Goal: Find specific page/section: Find specific page/section

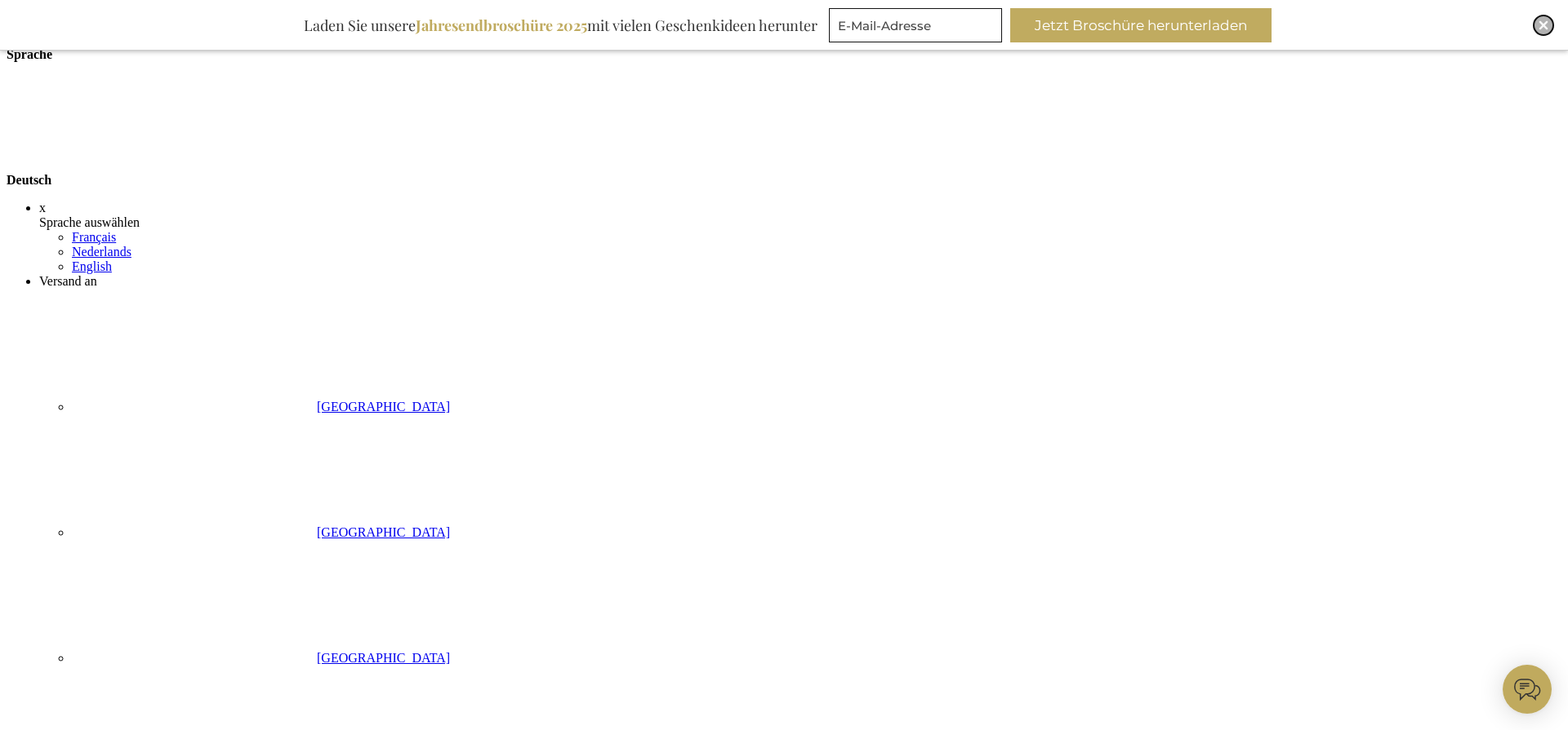
click at [1542, 25] on img "Close" at bounding box center [1543, 26] width 10 height 10
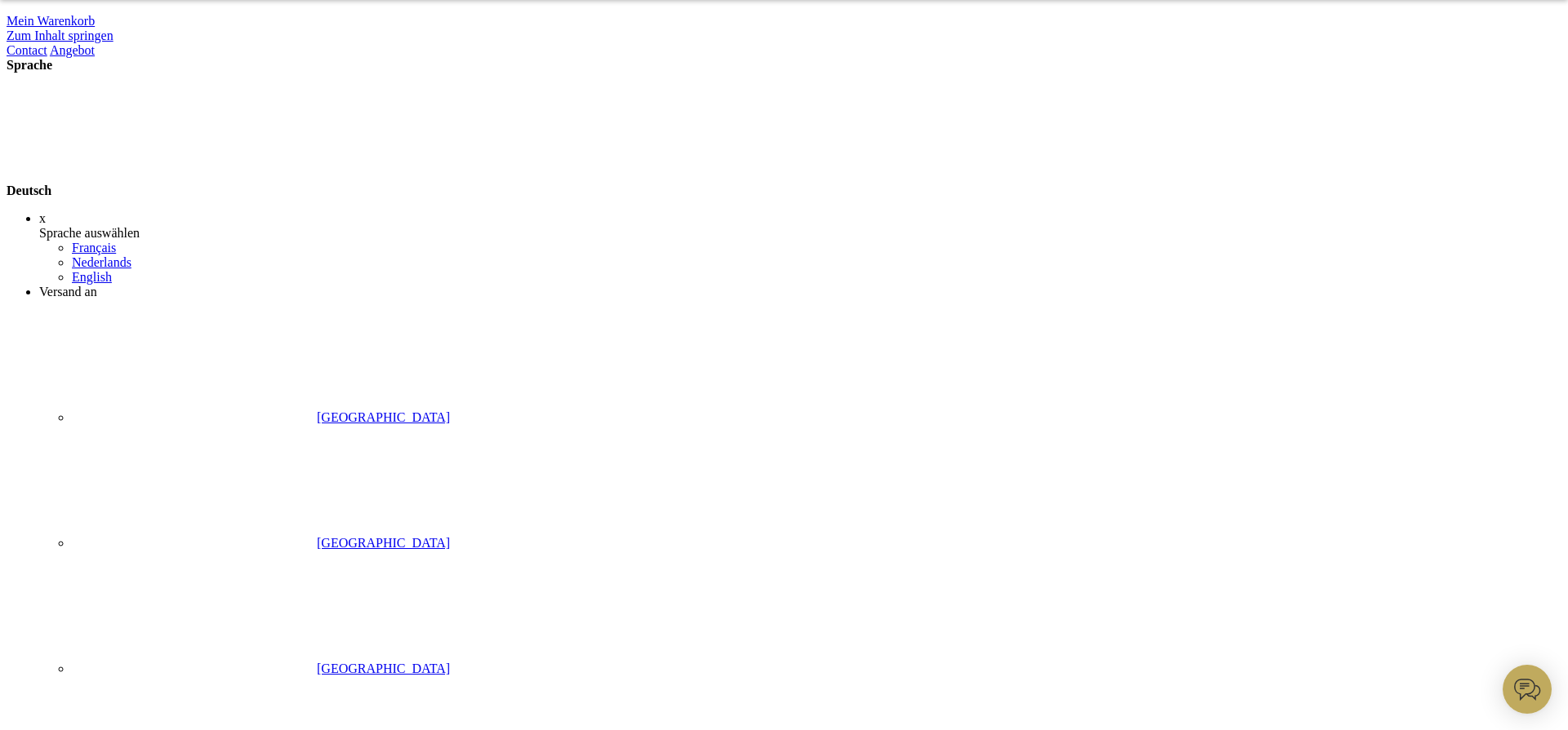
scroll to position [52, 0]
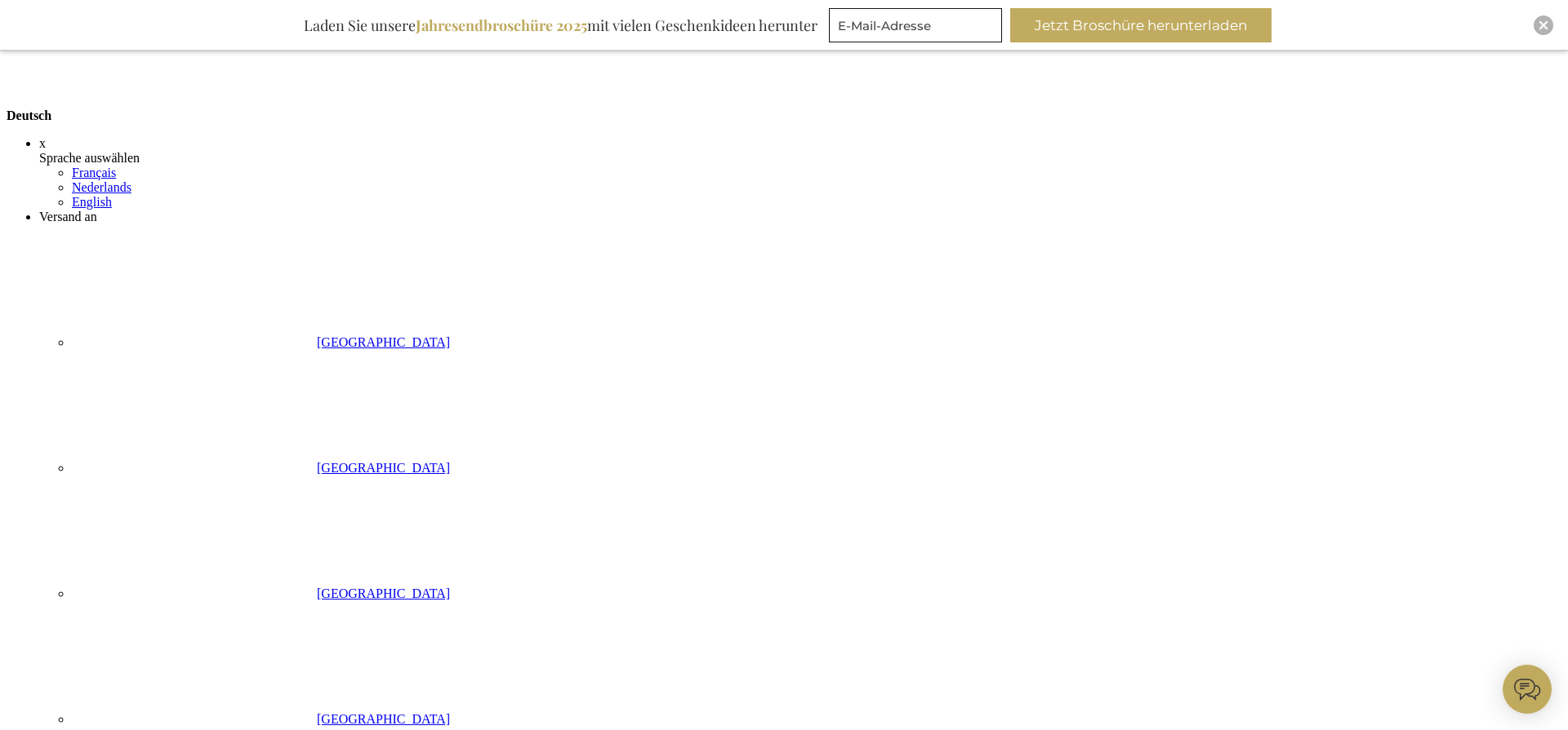
scroll to position [168, 0]
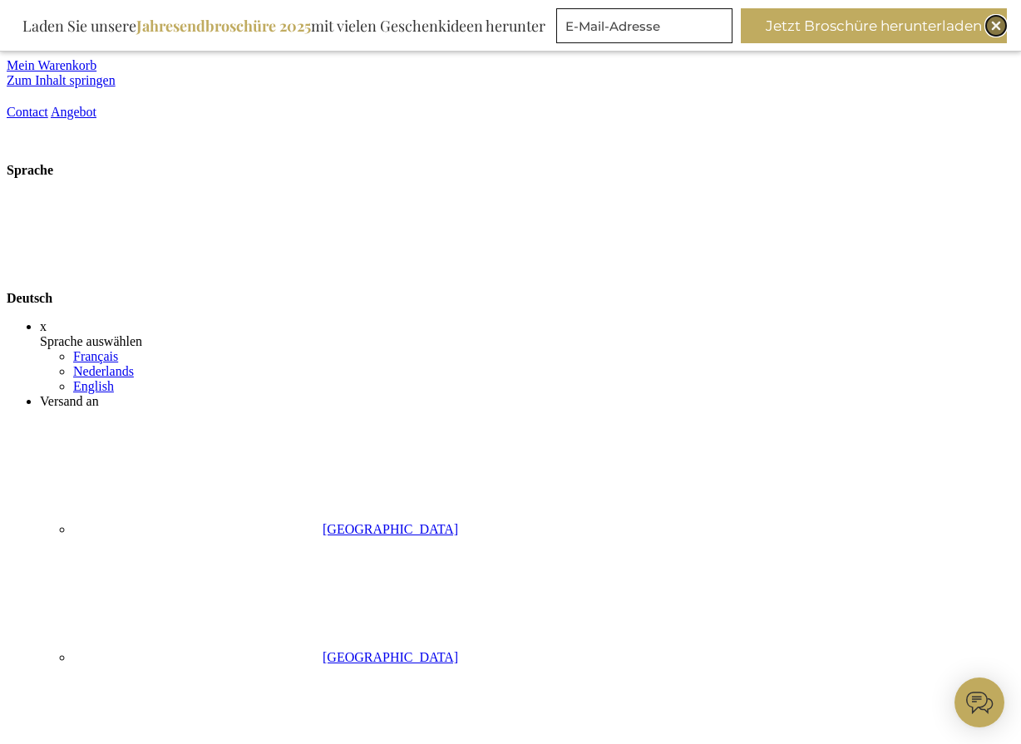
click at [785, 26] on div "Close" at bounding box center [996, 26] width 20 height 20
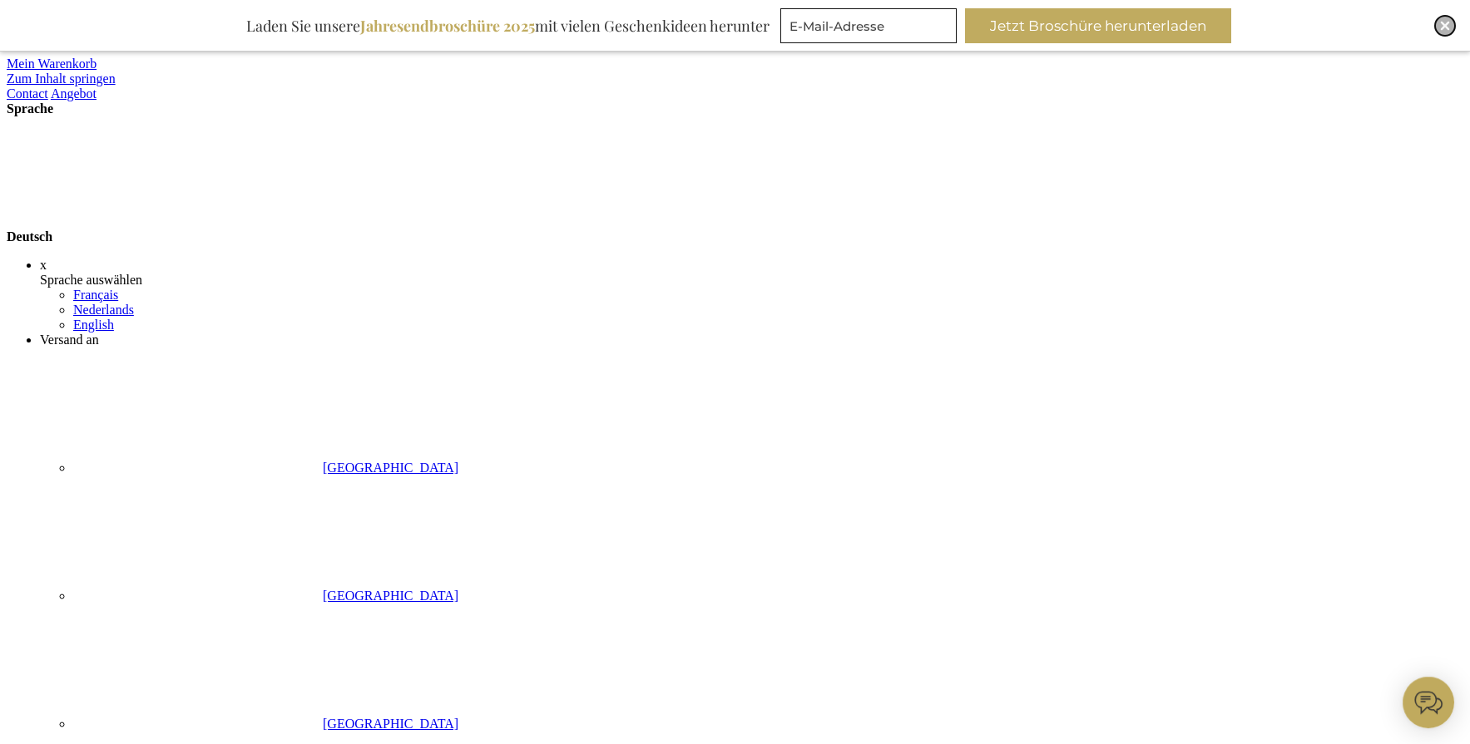
click at [1453, 27] on div "Close" at bounding box center [1445, 26] width 20 height 20
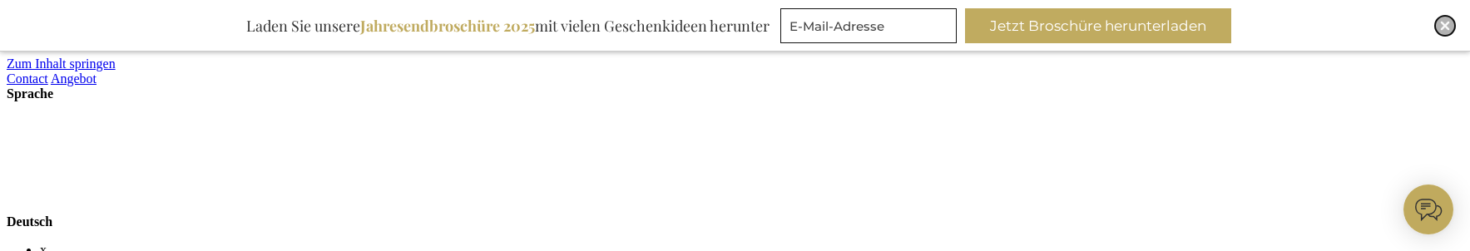
click at [1445, 27] on img "Close" at bounding box center [1445, 26] width 10 height 10
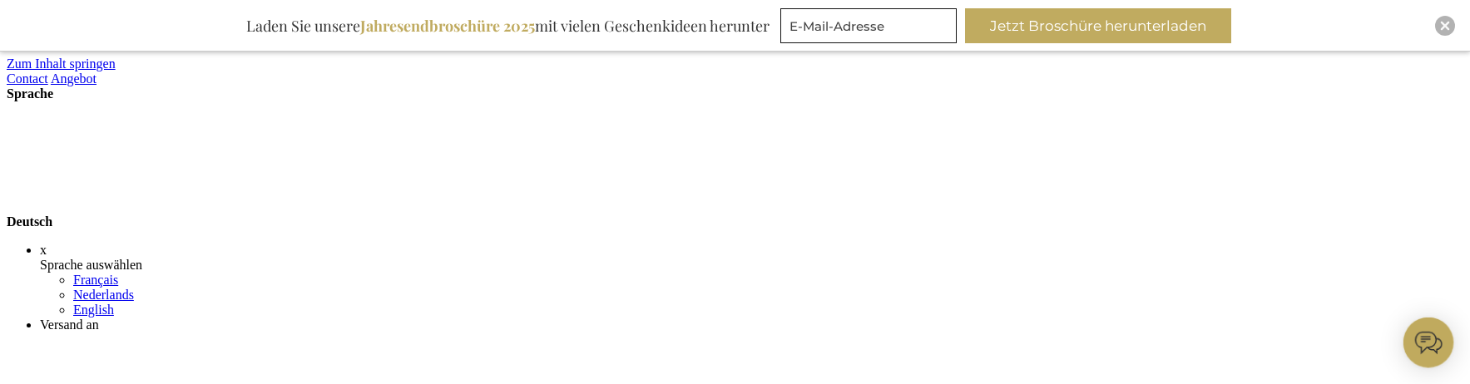
click at [56, 101] on use at bounding box center [56, 101] width 0 height 0
click at [904, 243] on div "x" at bounding box center [751, 250] width 1423 height 15
click at [1440, 23] on img "Close" at bounding box center [1445, 26] width 10 height 10
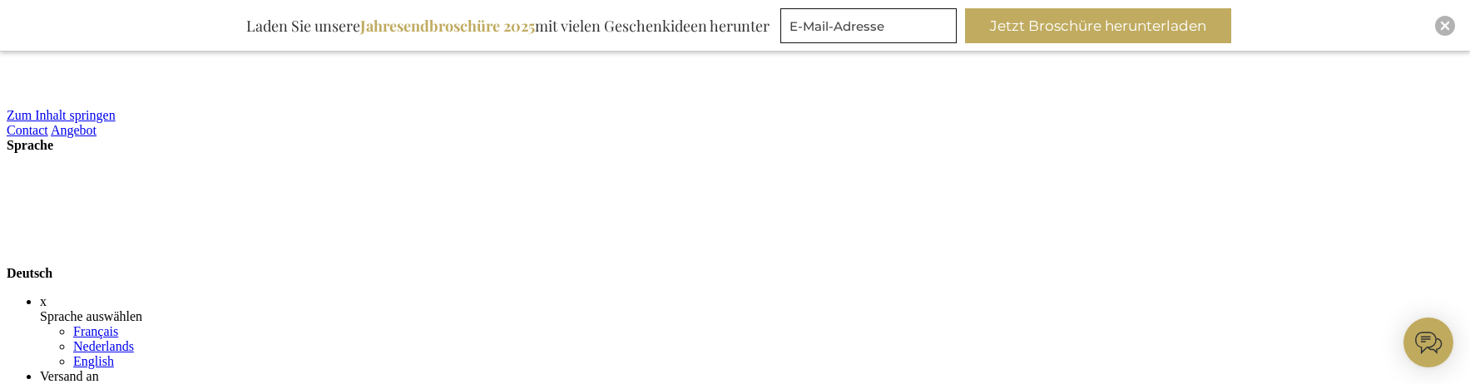
click at [1432, 27] on div "Inspiratiebrochure Laden Sie unsere Jahresendbroschüre 2025 mit vielen Geschenk…" at bounding box center [735, 26] width 1470 height 52
click at [1442, 21] on img "Close" at bounding box center [1445, 26] width 10 height 10
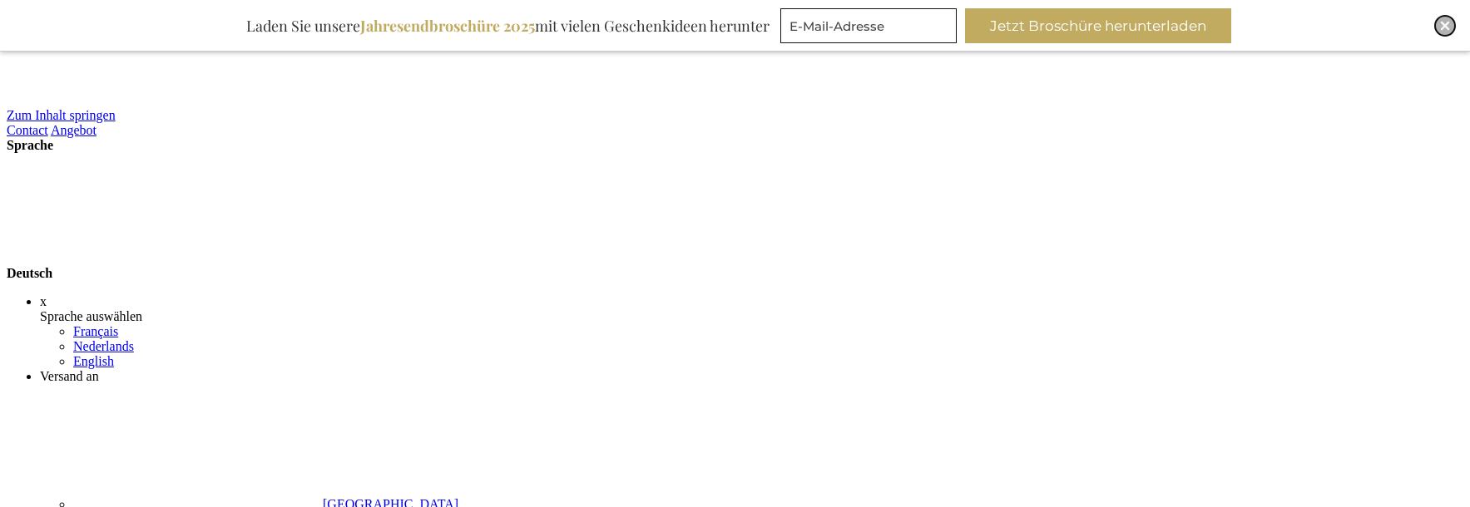
click at [1446, 22] on img "Close" at bounding box center [1445, 26] width 10 height 10
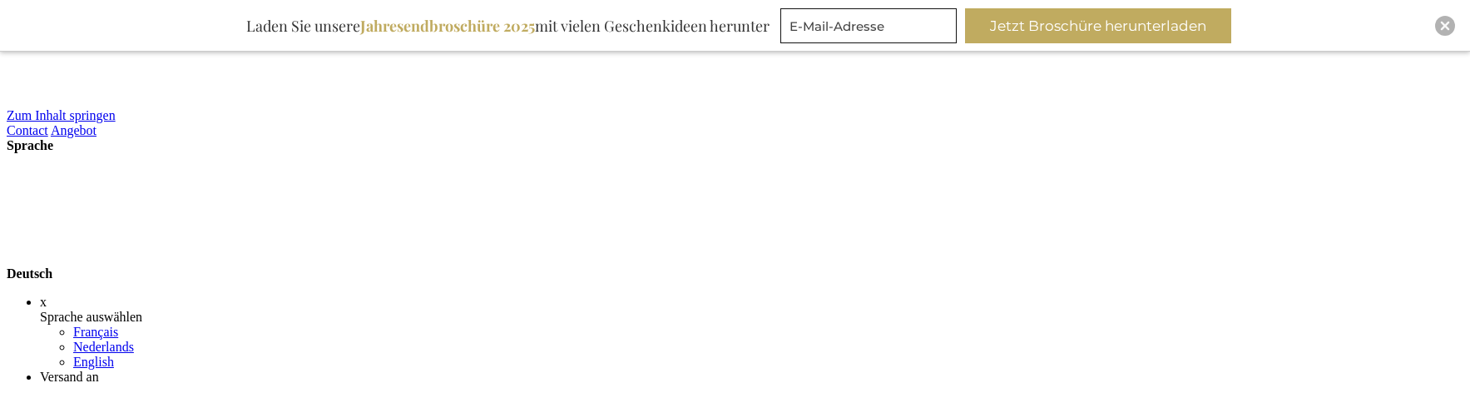
click at [1200, 153] on div "Deutsch" at bounding box center [735, 217] width 1456 height 128
click at [305, 264] on strong "Deutsch" at bounding box center [156, 273] width 299 height 14
click at [1437, 24] on div "Close" at bounding box center [1445, 26] width 20 height 20
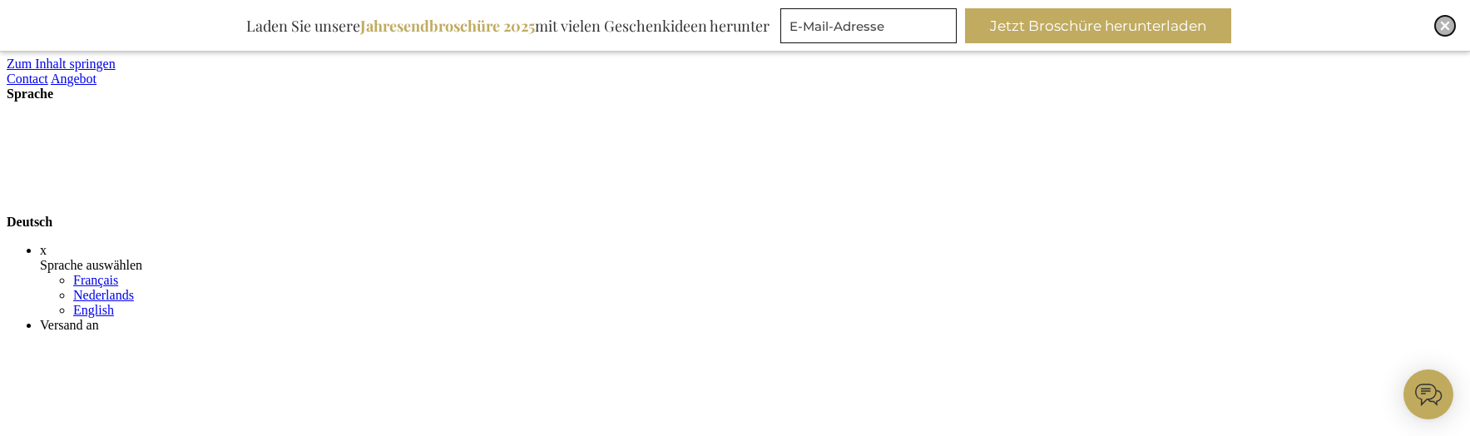
click at [1445, 25] on img "Close" at bounding box center [1445, 26] width 10 height 10
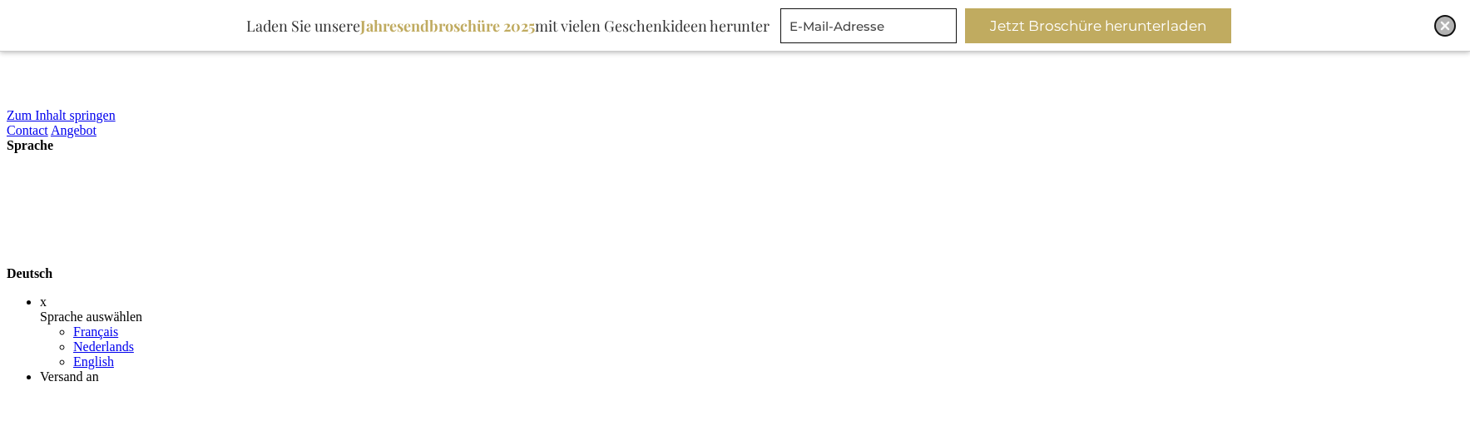
click at [1441, 28] on img "Close" at bounding box center [1445, 26] width 10 height 10
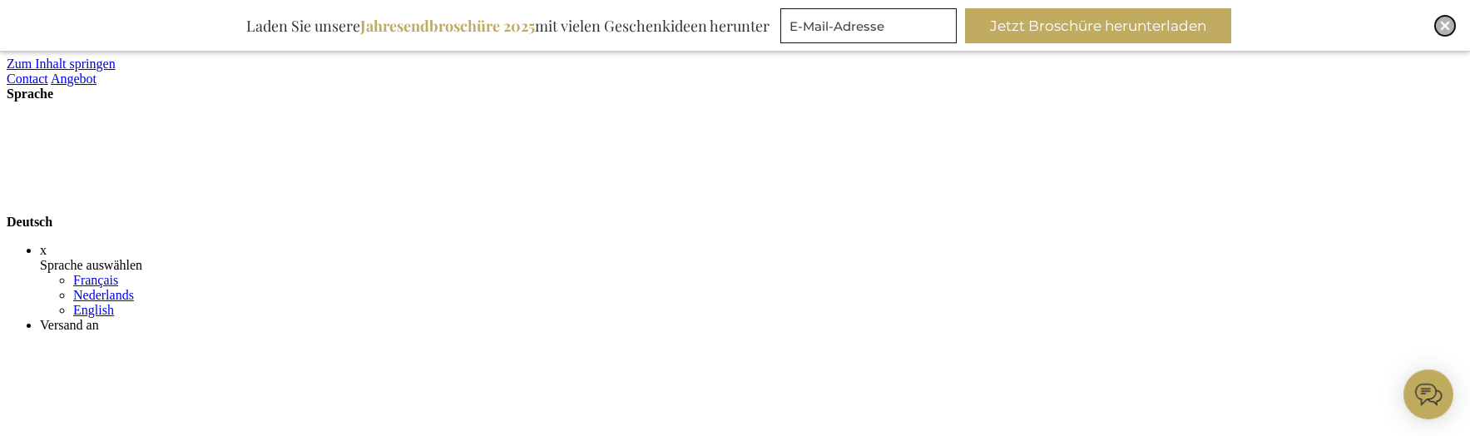
click at [1440, 22] on img "Close" at bounding box center [1445, 26] width 10 height 10
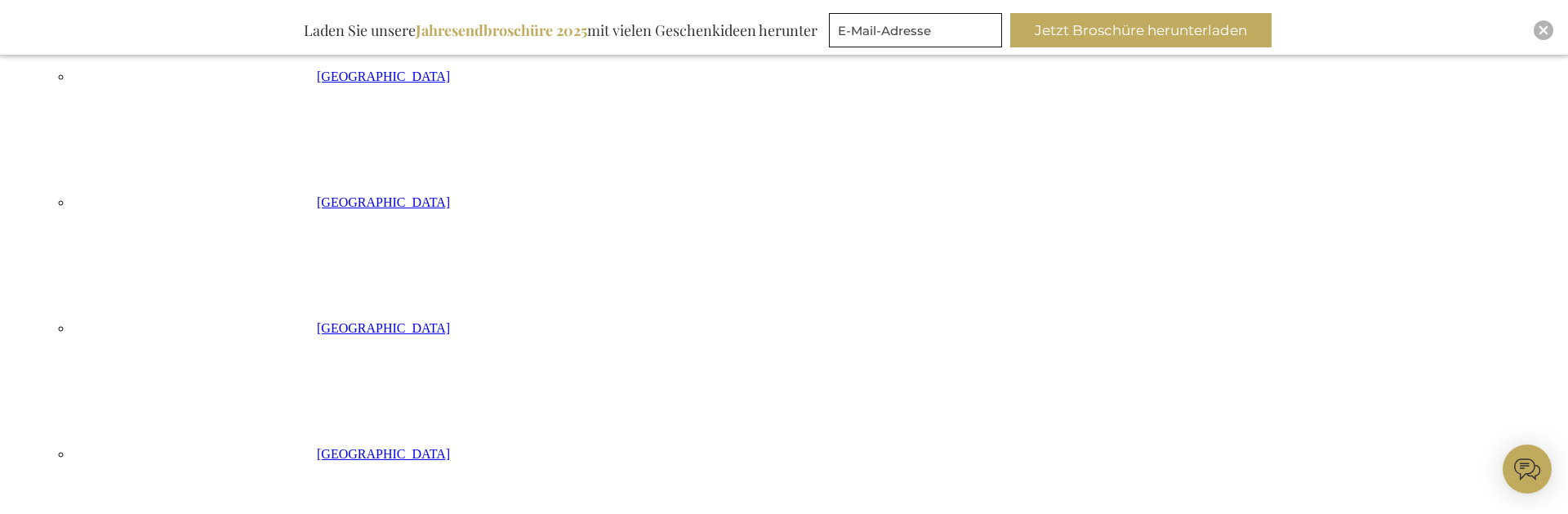
scroll to position [742, 0]
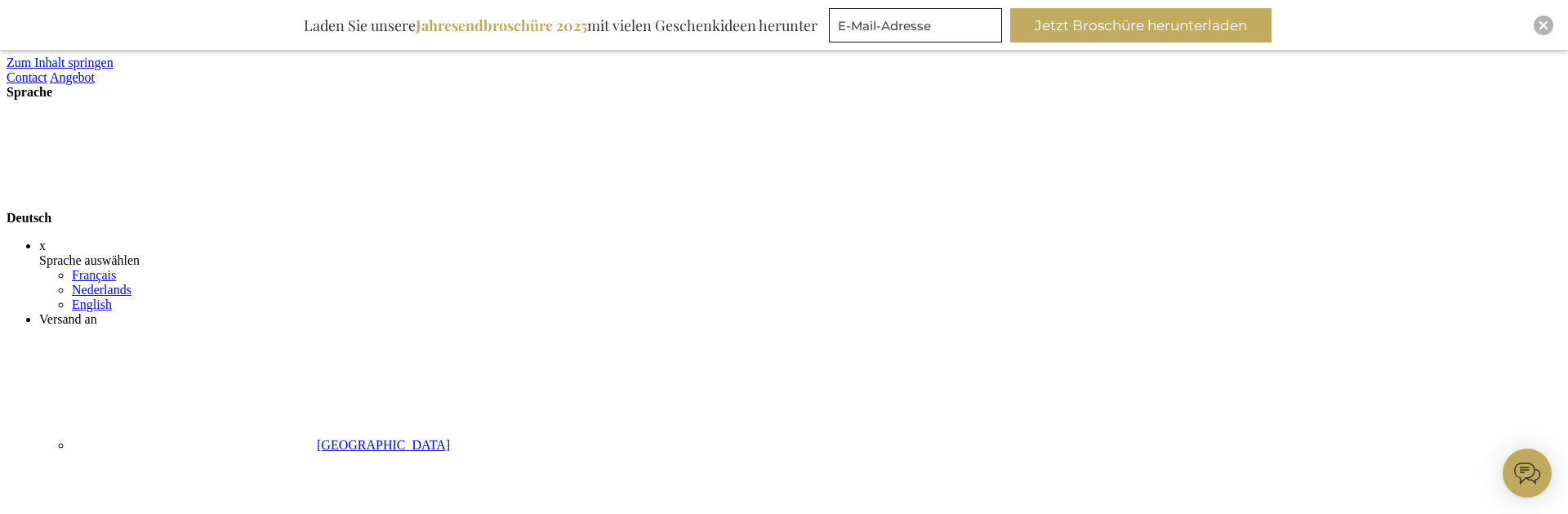
click at [299, 211] on strong "Deutsch" at bounding box center [153, 218] width 294 height 14
click at [949, 239] on div "x" at bounding box center [800, 246] width 1522 height 15
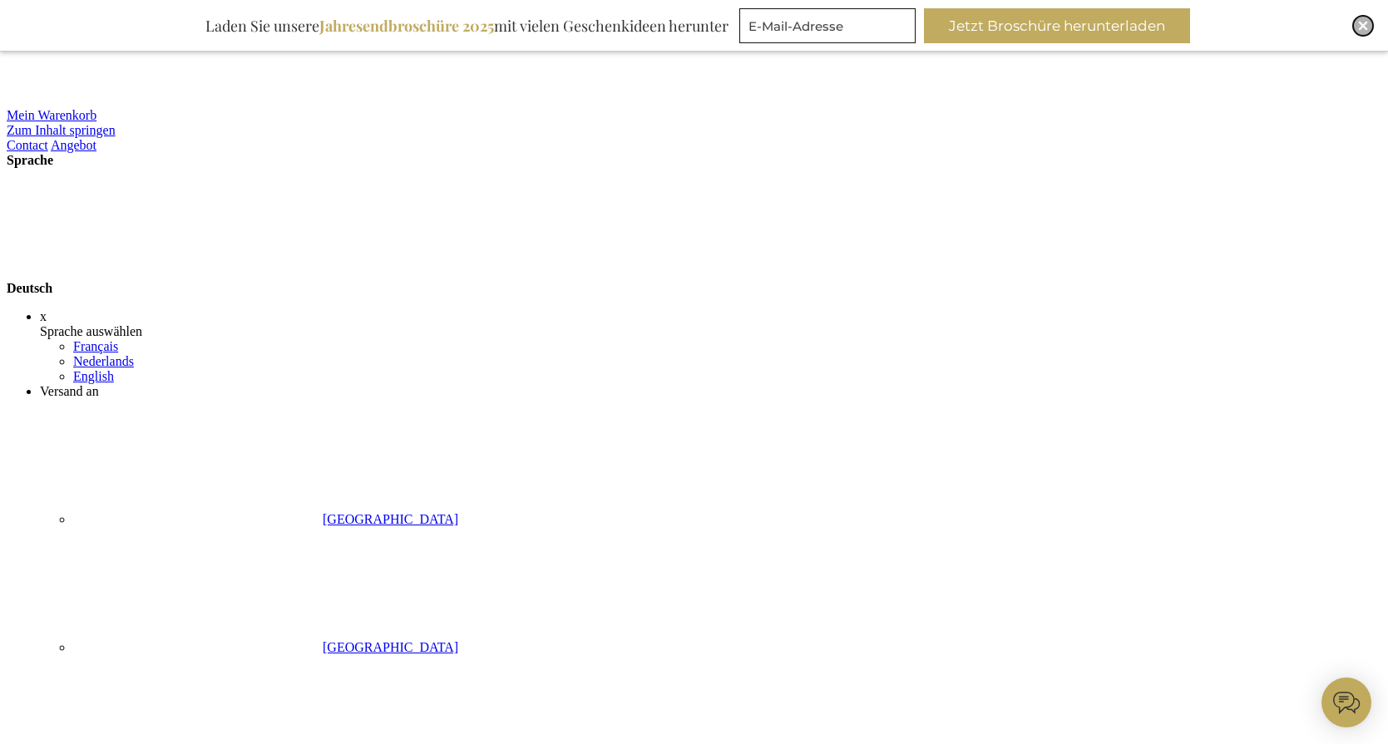
click at [1367, 23] on img "Close" at bounding box center [1363, 26] width 10 height 10
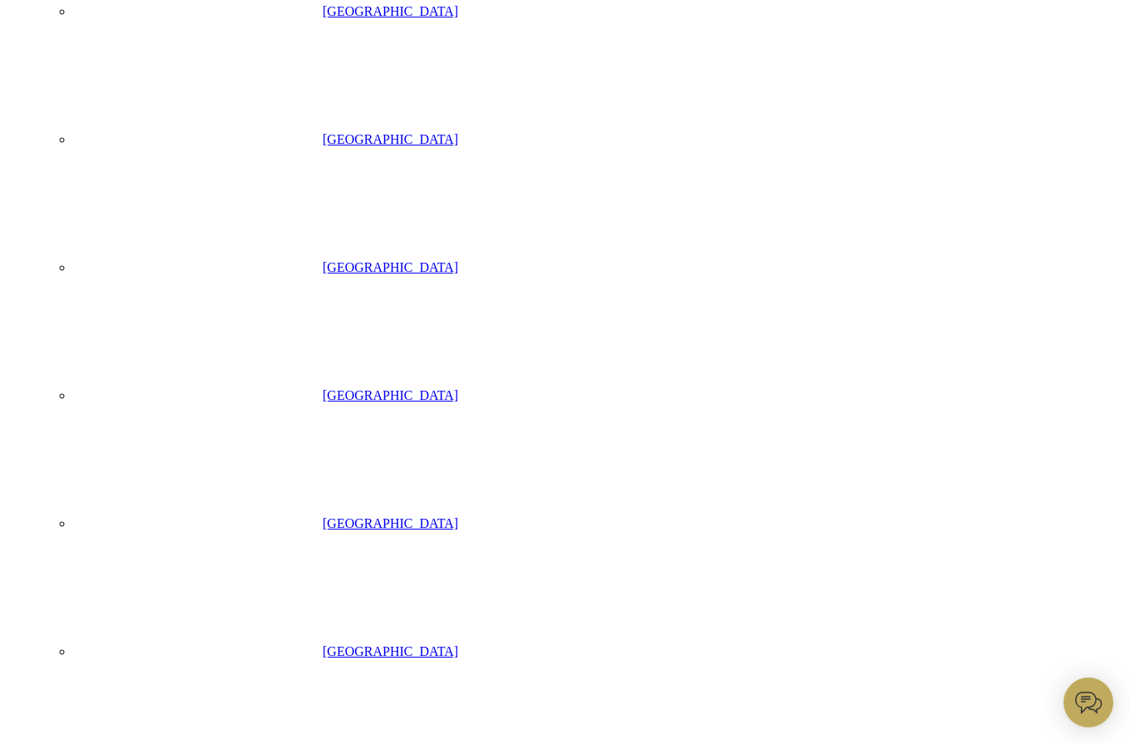
scroll to position [401, 0]
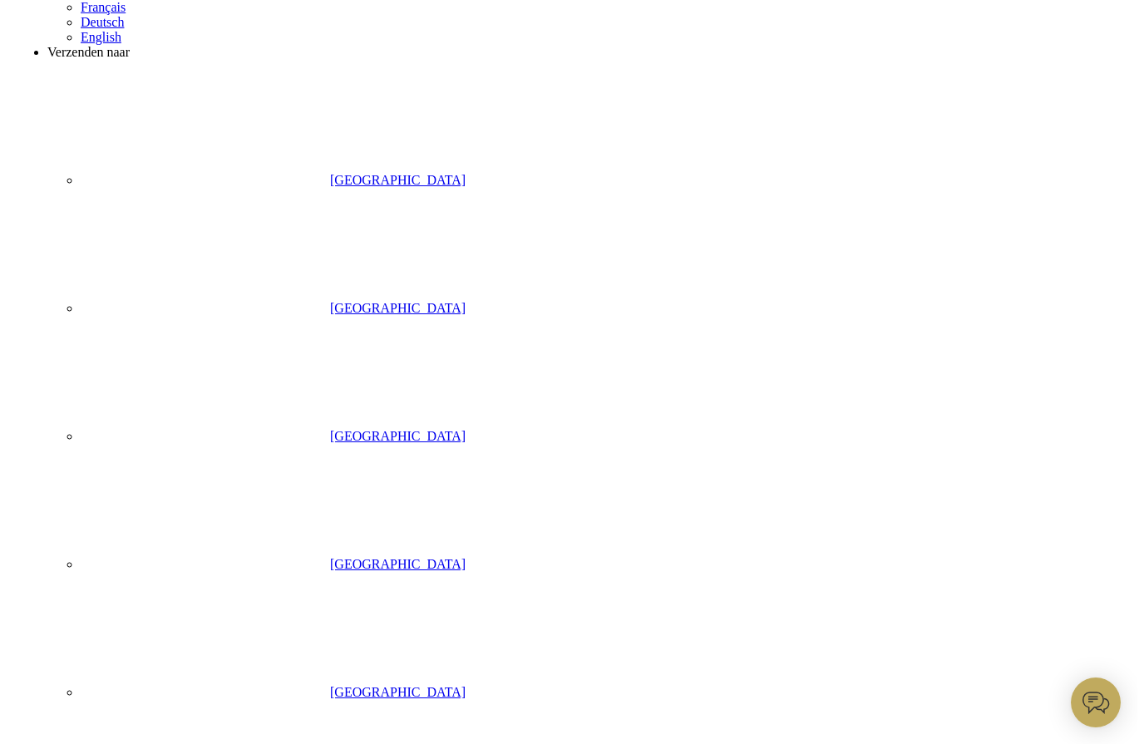
scroll to position [217, 0]
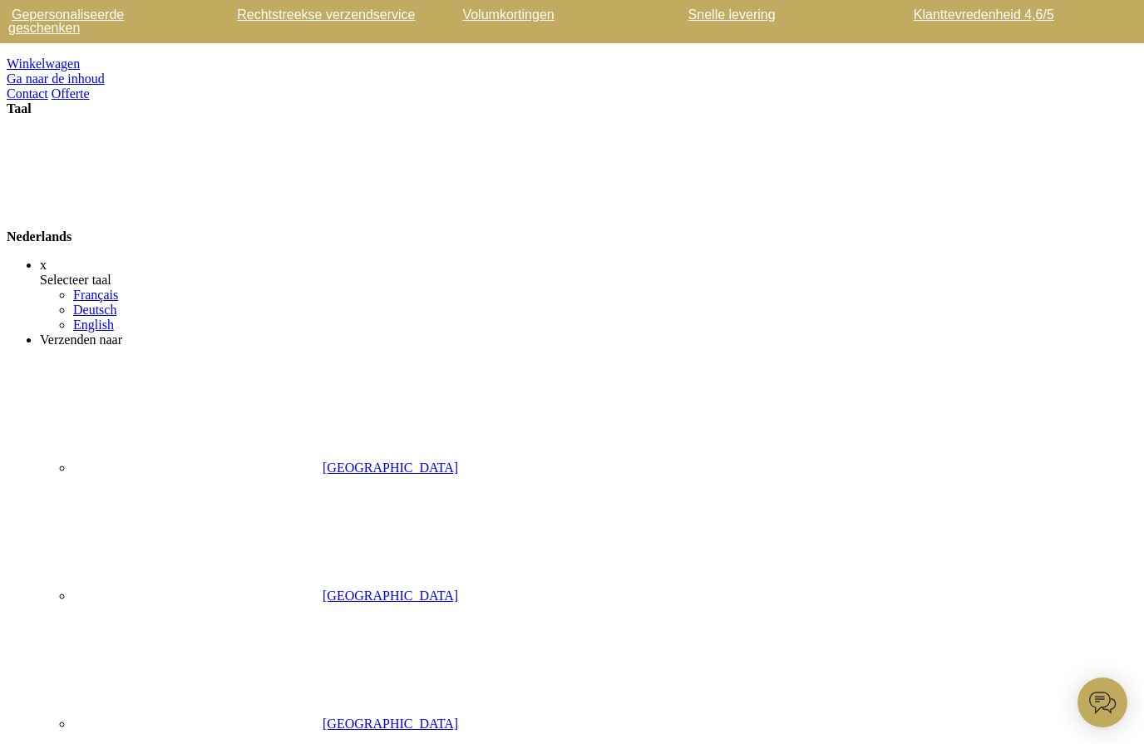
drag, startPoint x: 1144, startPoint y: 161, endPoint x: 1072, endPoint y: 165, distance: 71.6
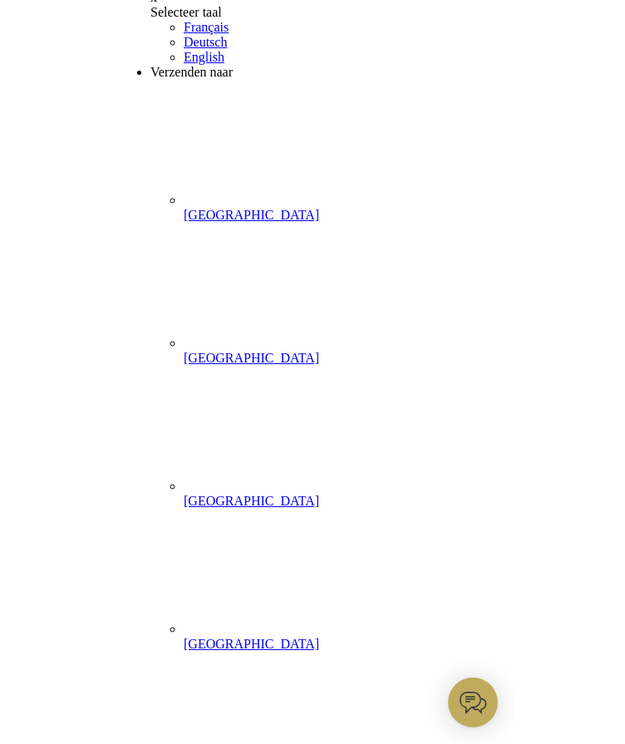
scroll to position [141, 0]
